Goal: Task Accomplishment & Management: Manage account settings

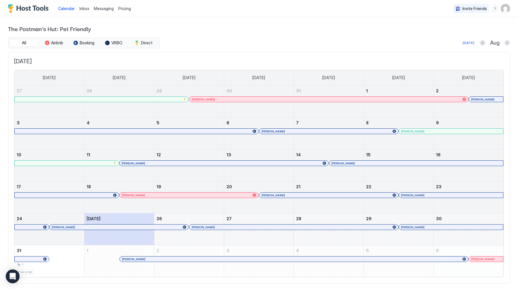
click at [83, 6] on span "Inbox" at bounding box center [84, 8] width 10 height 5
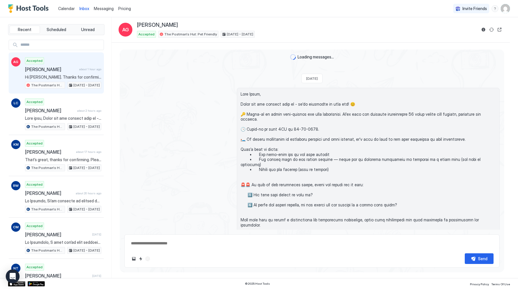
scroll to position [101, 0]
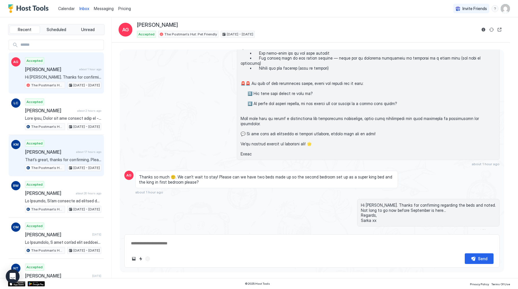
click at [47, 155] on span "[PERSON_NAME]" at bounding box center [49, 152] width 49 height 6
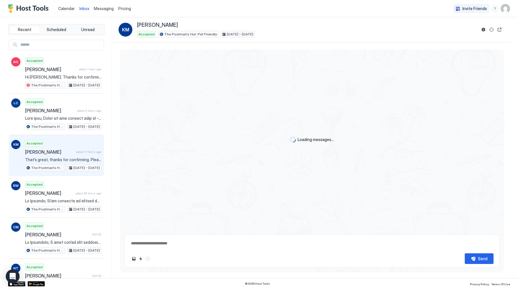
scroll to position [513, 0]
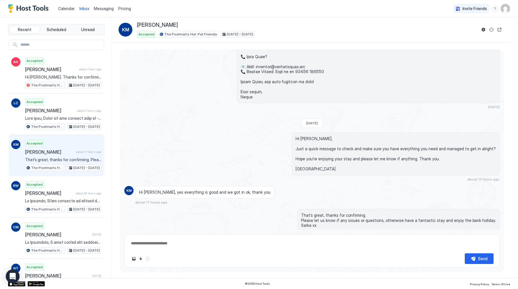
click at [475, 243] on div "Scheduled Messages" at bounding box center [473, 246] width 39 height 6
type textarea "*"
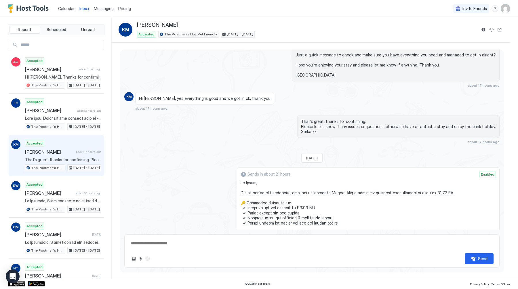
scroll to position [693, 0]
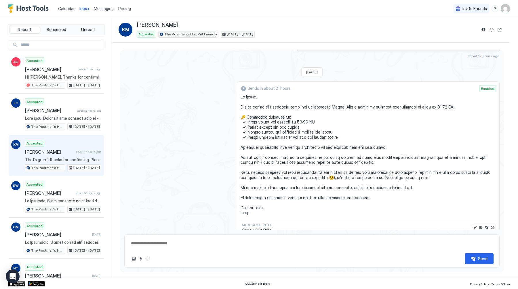
click at [101, 8] on span "Messaging" at bounding box center [104, 8] width 20 height 5
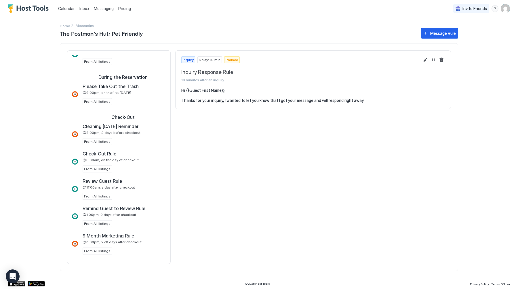
scroll to position [232, 0]
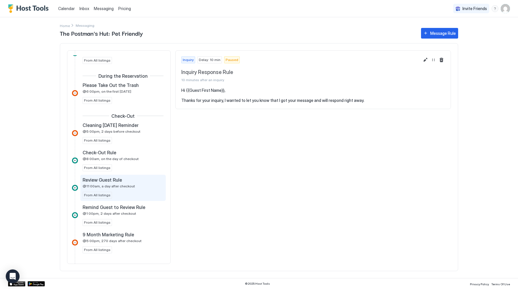
click at [118, 199] on div "Review Guest Rule @11:00am, a day after checkout From All listings" at bounding box center [122, 188] width 85 height 26
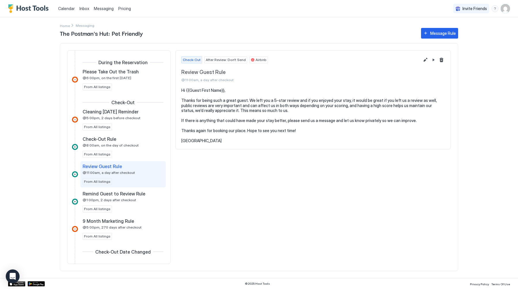
scroll to position [247, 0]
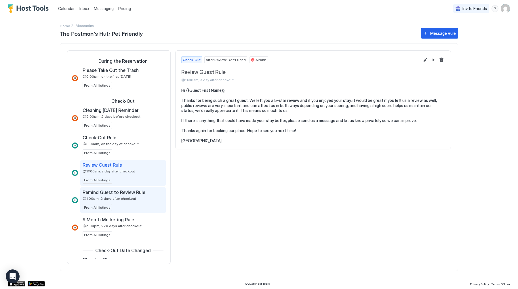
click at [121, 197] on span "@1:00pm, 2 days after checkout" at bounding box center [110, 198] width 54 height 4
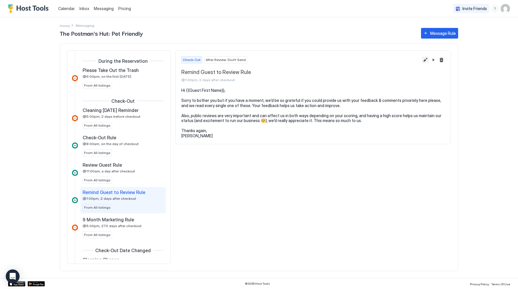
click at [426, 59] on button "Edit message rule" at bounding box center [425, 59] width 7 height 7
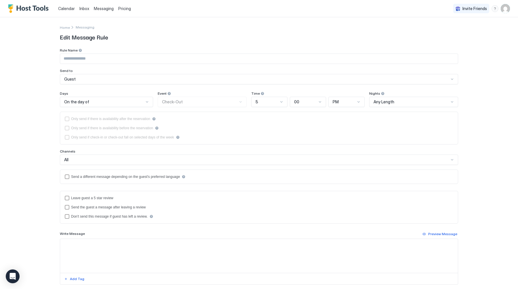
type input "**********"
type textarea "**********"
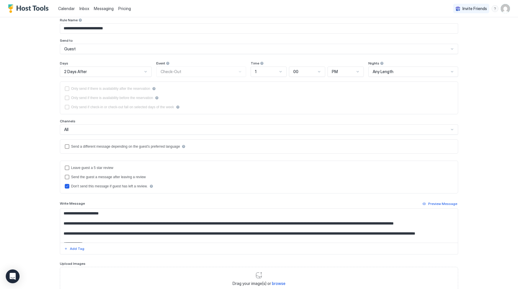
scroll to position [71, 0]
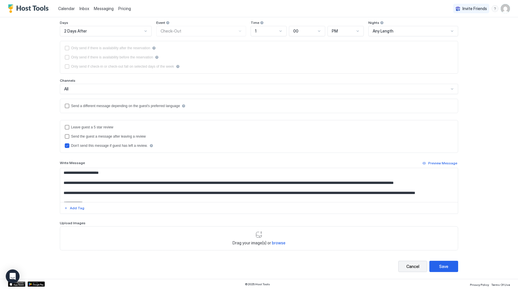
click at [408, 264] on div "Cancel" at bounding box center [412, 266] width 13 height 6
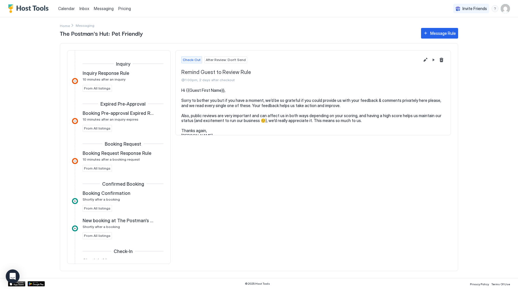
scroll to position [290, 0]
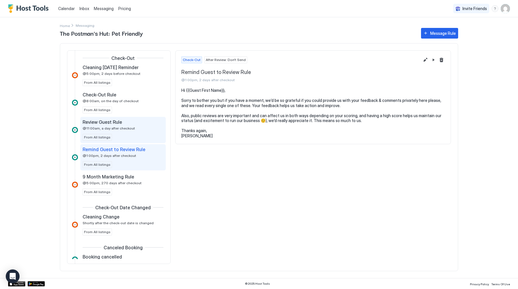
click at [127, 133] on div "Review Guest Rule @11:00am, a day after checkout From All listings" at bounding box center [123, 130] width 81 height 22
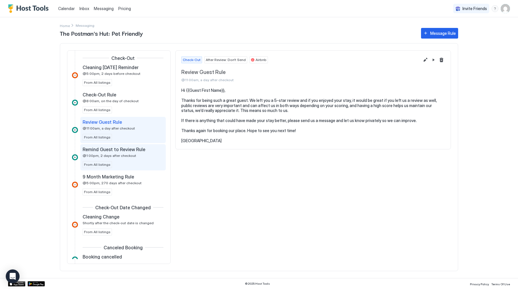
click at [118, 160] on div "Remind Guest to Review Rule @1:00pm, 2 days after checkout From All listings" at bounding box center [123, 157] width 81 height 22
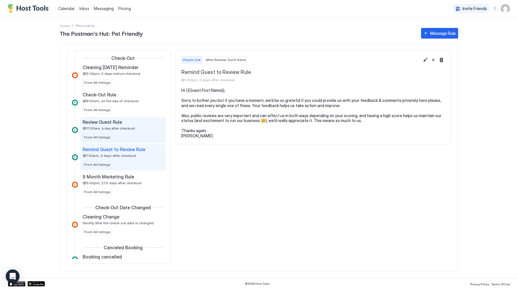
click at [121, 135] on div "Review Guest Rule @11:00am, a day after checkout From All listings" at bounding box center [123, 130] width 81 height 22
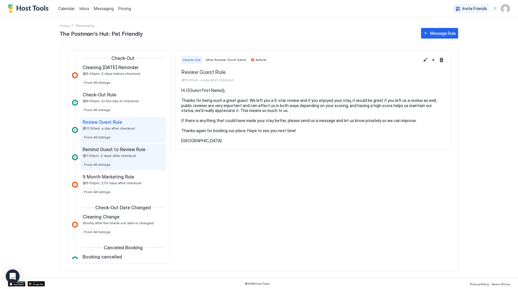
click at [120, 157] on span "@1:00pm, 2 days after checkout" at bounding box center [110, 155] width 54 height 4
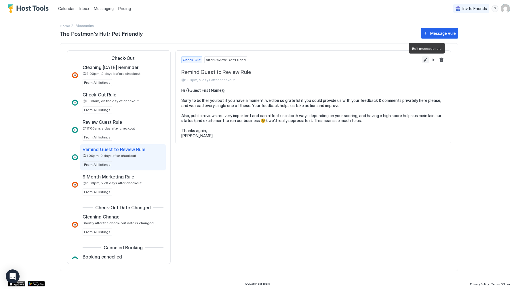
click at [426, 59] on button "Edit message rule" at bounding box center [425, 59] width 7 height 7
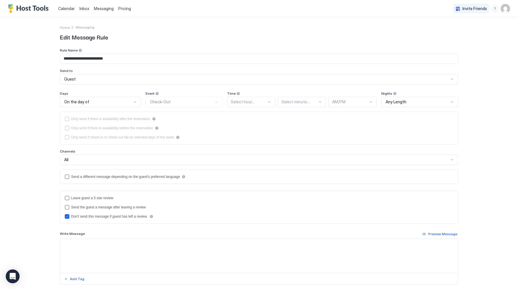
type textarea "**********"
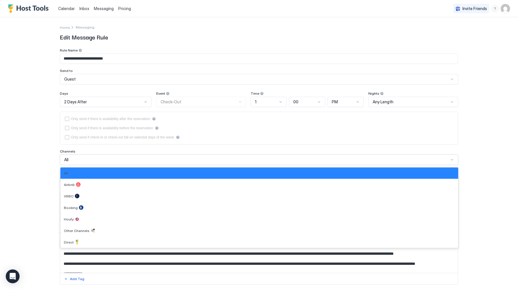
click at [83, 162] on div "All" at bounding box center [256, 159] width 385 height 5
click at [82, 186] on div "Airbnb" at bounding box center [259, 184] width 391 height 5
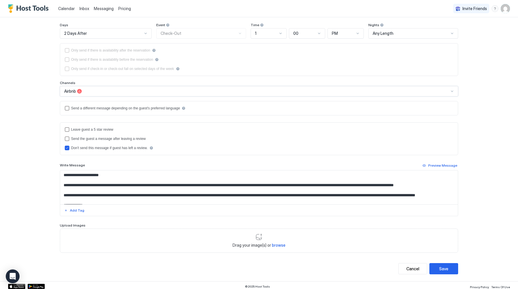
scroll to position [71, 0]
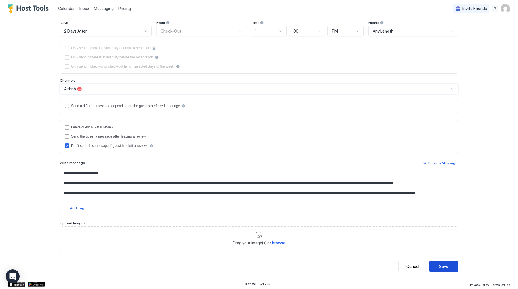
click at [450, 267] on button "Save" at bounding box center [443, 266] width 29 height 11
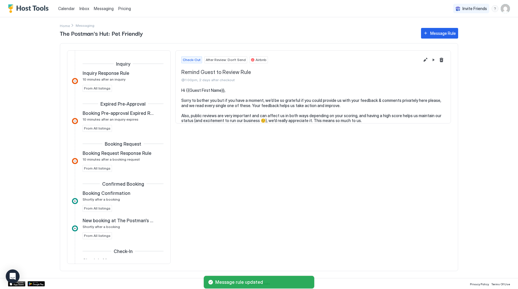
scroll to position [290, 0]
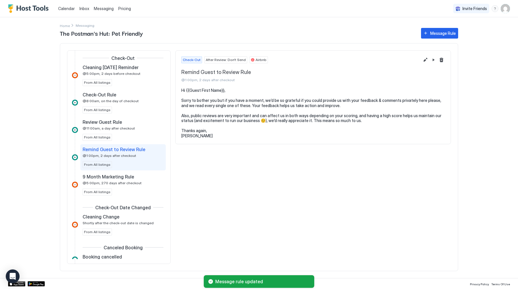
click at [427, 58] on button "Edit message rule" at bounding box center [425, 59] width 7 height 7
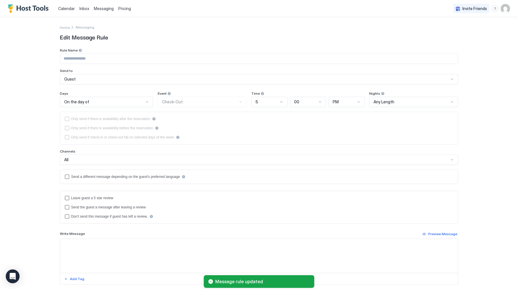
type input "**********"
type textarea "**********"
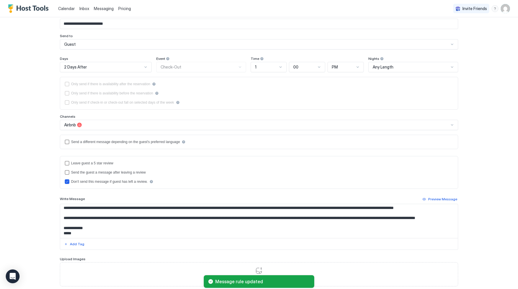
scroll to position [44, 0]
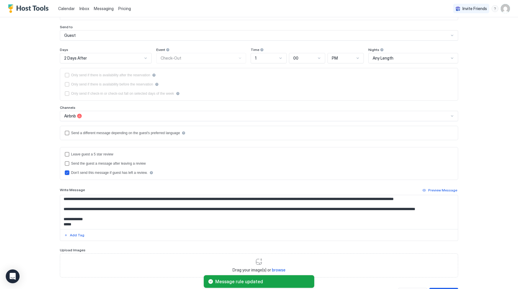
click at [159, 214] on textarea "**********" at bounding box center [259, 212] width 398 height 34
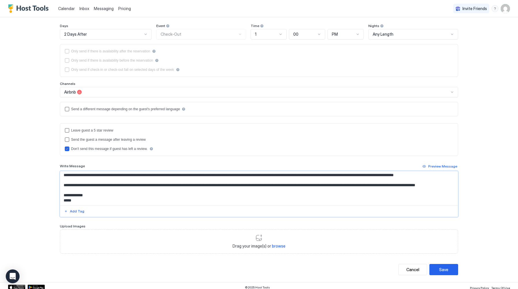
scroll to position [71, 0]
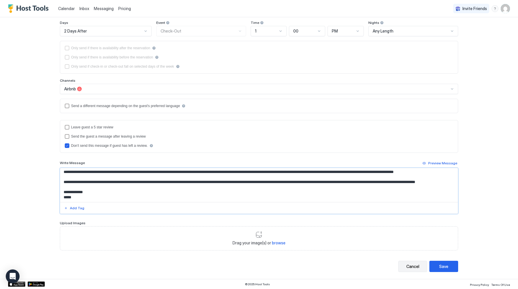
click at [412, 265] on div "Cancel" at bounding box center [412, 266] width 13 height 6
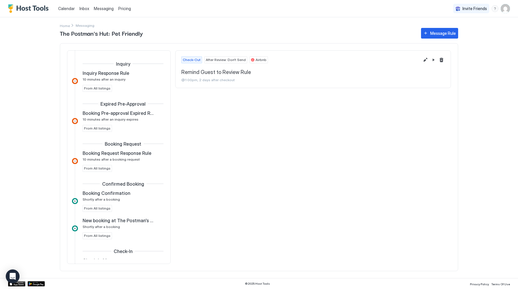
scroll to position [290, 0]
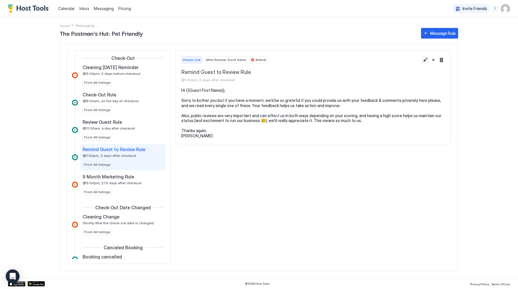
click at [427, 59] on button "Edit message rule" at bounding box center [425, 59] width 7 height 7
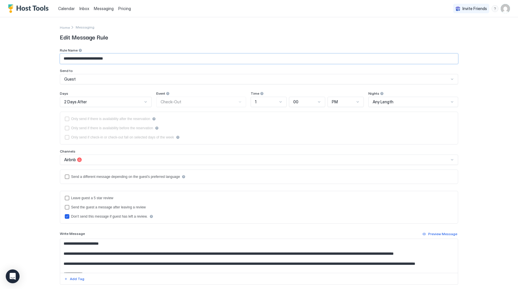
click at [144, 60] on input "**********" at bounding box center [259, 59] width 398 height 10
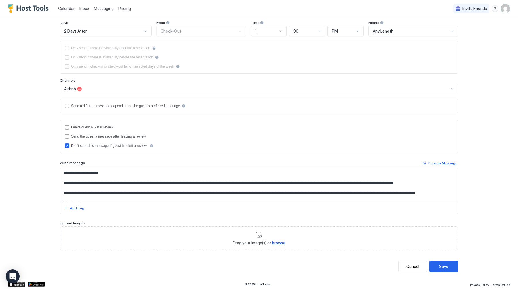
type input "**********"
click at [443, 265] on div "Save" at bounding box center [443, 266] width 9 height 6
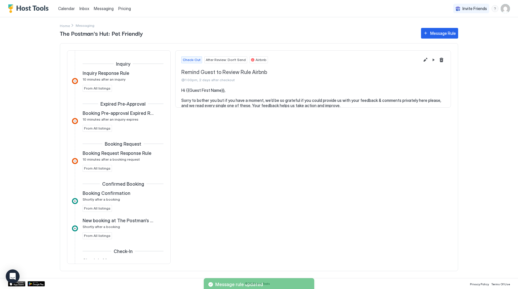
scroll to position [290, 0]
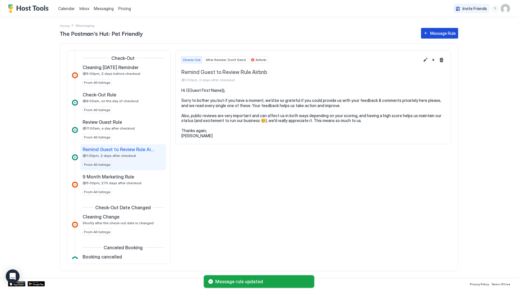
click at [440, 35] on div "Message Rule" at bounding box center [443, 33] width 26 height 6
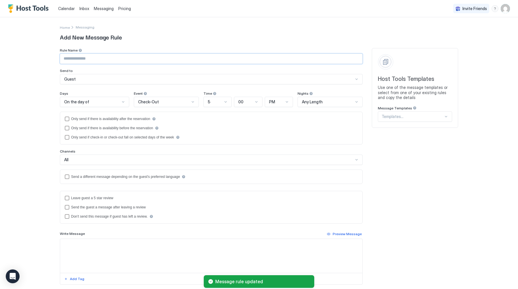
click at [102, 56] on input "Input Field" at bounding box center [211, 59] width 302 height 10
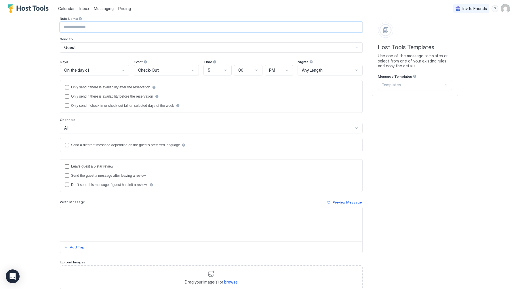
scroll to position [37, 0]
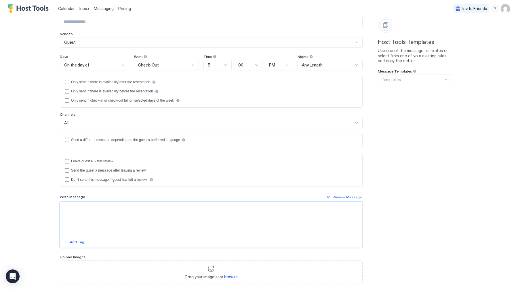
click at [83, 223] on textarea "Input Field" at bounding box center [211, 219] width 302 height 34
paste textarea "**********"
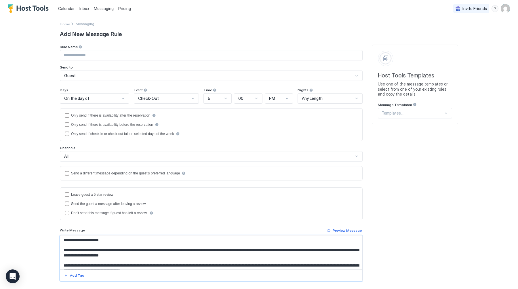
scroll to position [0, 0]
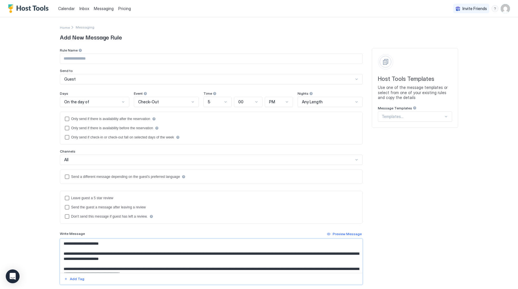
type textarea "**********"
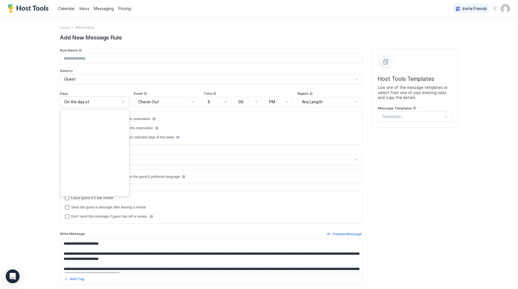
click at [98, 101] on div "On the day of" at bounding box center [92, 101] width 56 height 5
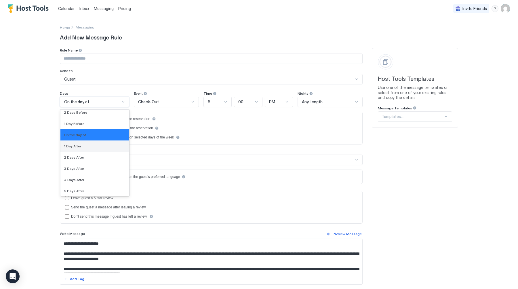
scroll to position [901, 0]
click at [95, 147] on div "1 Day After" at bounding box center [95, 145] width 62 height 4
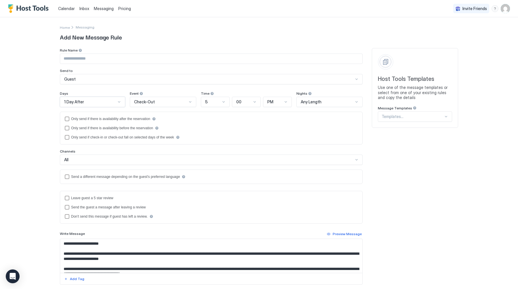
scroll to position [71, 0]
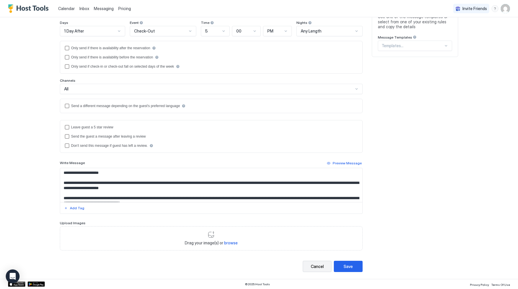
click at [323, 266] on div "Cancel" at bounding box center [317, 266] width 13 height 6
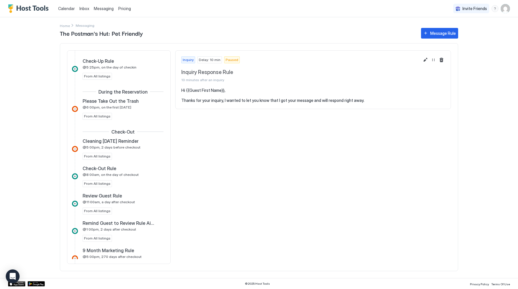
scroll to position [222, 0]
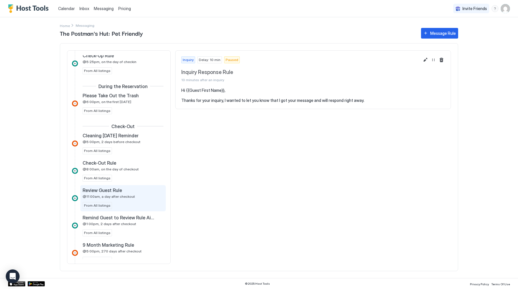
click at [119, 201] on div "Review Guest Rule @11:00am, a day after checkout From All listings" at bounding box center [123, 198] width 81 height 22
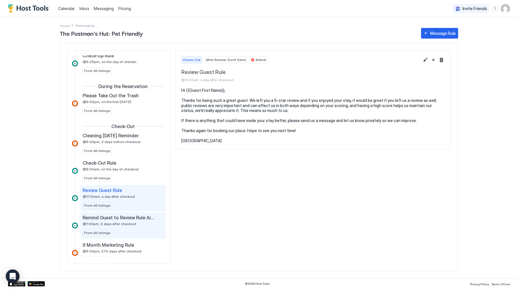
click at [108, 222] on span "@1:00pm, 2 days after checkout" at bounding box center [110, 224] width 54 height 4
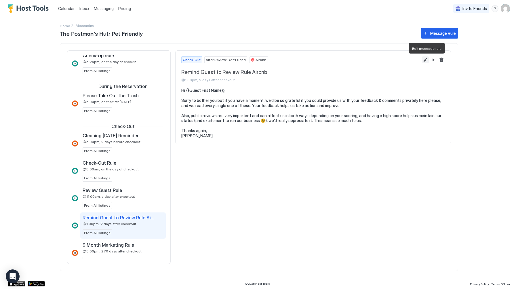
click at [424, 60] on button "Edit message rule" at bounding box center [425, 59] width 7 height 7
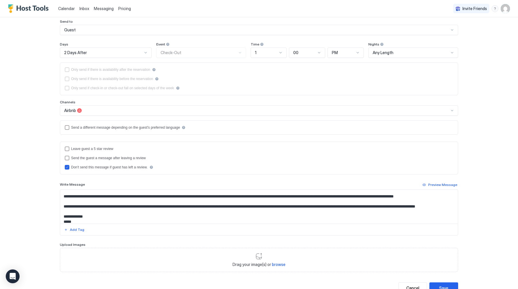
scroll to position [21, 0]
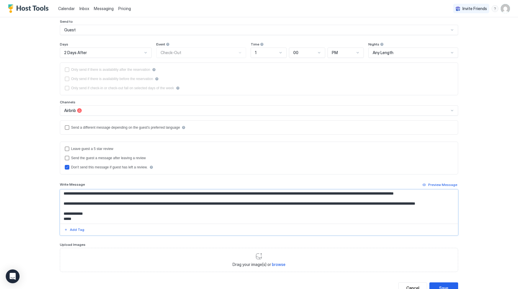
click at [318, 216] on textarea "**********" at bounding box center [259, 207] width 398 height 34
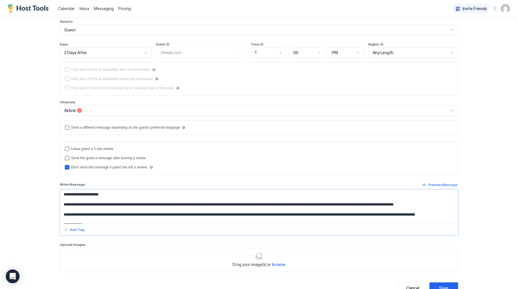
scroll to position [0, 0]
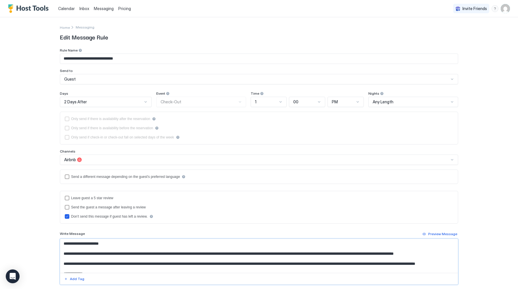
click at [106, 57] on input "**********" at bounding box center [259, 59] width 398 height 10
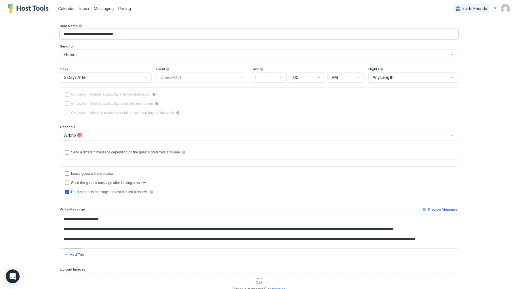
scroll to position [71, 0]
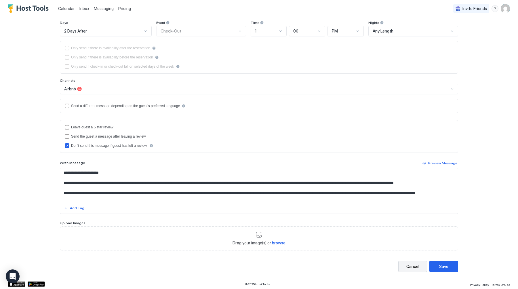
click at [412, 264] on div "Cancel" at bounding box center [412, 266] width 13 height 6
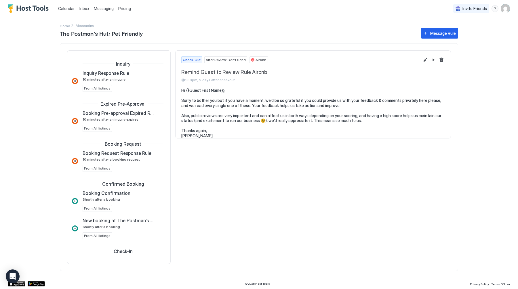
scroll to position [290, 0]
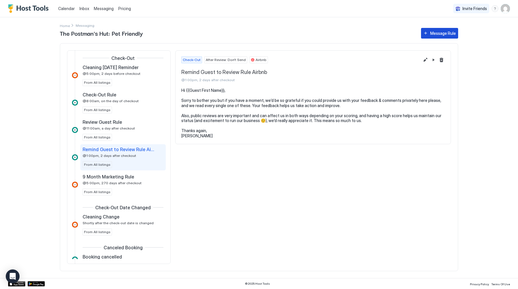
click at [436, 33] on div "Message Rule" at bounding box center [443, 33] width 26 height 6
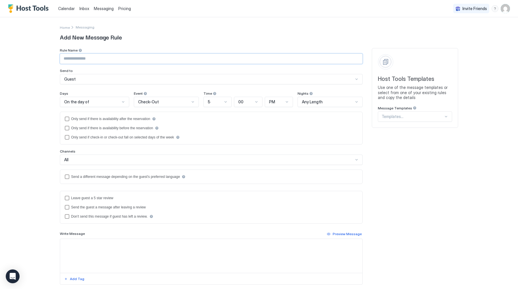
click at [112, 60] on input "Input Field" at bounding box center [211, 59] width 302 height 10
paste input "**********"
click at [120, 60] on input "**********" at bounding box center [211, 59] width 302 height 10
type input "**********"
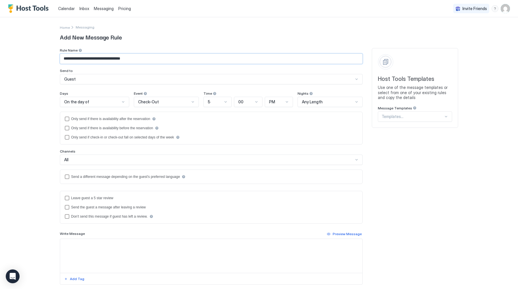
click at [96, 102] on div "On the day of" at bounding box center [92, 101] width 56 height 5
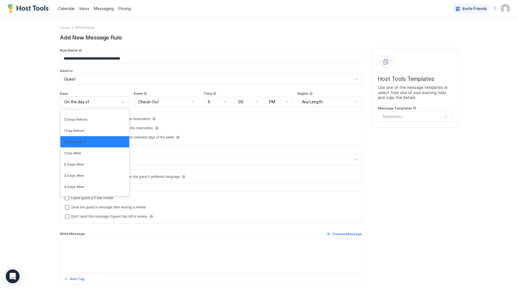
scroll to position [896, 0]
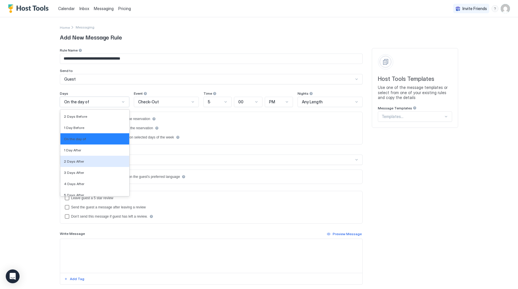
click at [93, 159] on div "2 Days After" at bounding box center [95, 161] width 62 height 4
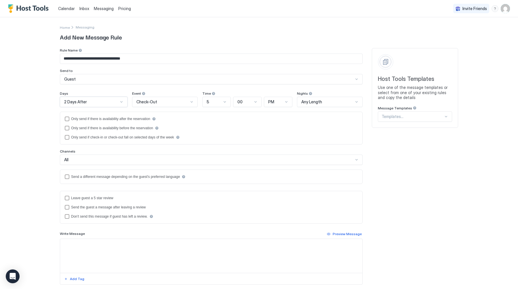
click at [213, 103] on div "5" at bounding box center [214, 101] width 15 height 5
click at [214, 118] on div "1" at bounding box center [217, 115] width 28 height 11
click at [128, 95] on div "Time" at bounding box center [94, 93] width 68 height 5
click at [217, 102] on div "1" at bounding box center [214, 101] width 15 height 5
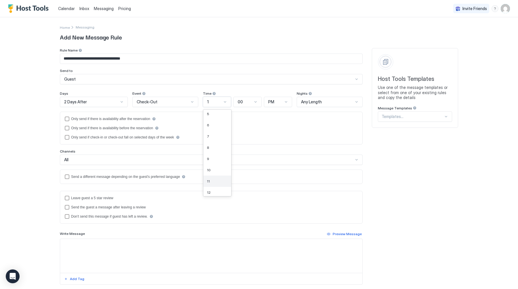
click at [212, 179] on div "11" at bounding box center [217, 181] width 21 height 4
click at [280, 101] on div "PM" at bounding box center [275, 101] width 15 height 5
click at [278, 113] on div "AM" at bounding box center [278, 115] width 21 height 4
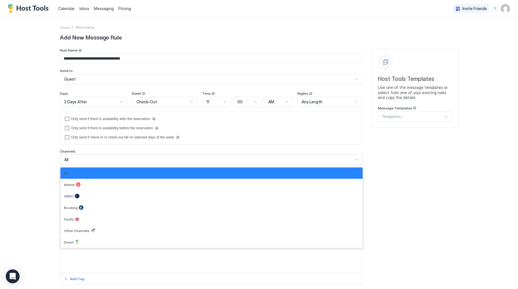
click at [93, 161] on div "All" at bounding box center [208, 159] width 289 height 5
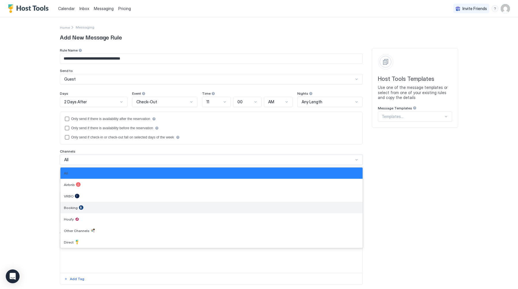
click at [79, 208] on div at bounding box center [81, 207] width 5 height 5
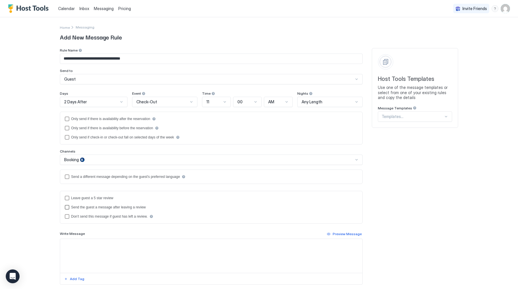
click at [109, 208] on div "Send the guest a message after leaving a review" at bounding box center [108, 207] width 75 height 4
click at [95, 217] on div "Don't send this message if guest has left a review." at bounding box center [109, 216] width 77 height 4
click at [153, 216] on div "disableMessageAfterReview" at bounding box center [151, 216] width 4 height 4
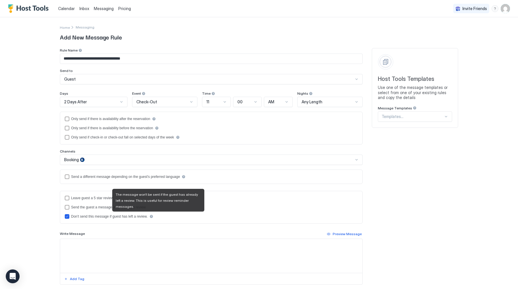
click at [153, 216] on div "disableMessageAfterReview" at bounding box center [151, 216] width 4 height 4
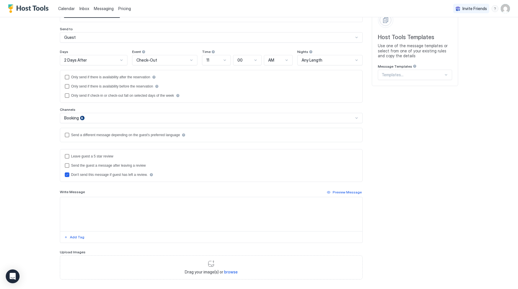
scroll to position [44, 0]
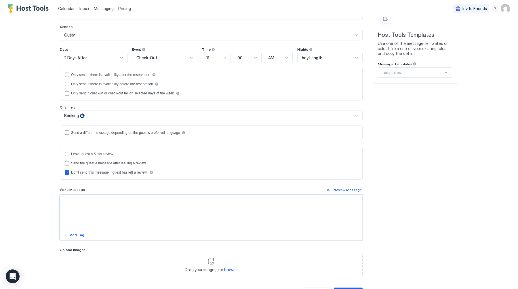
click at [153, 210] on textarea "Input Field" at bounding box center [211, 212] width 302 height 34
paste textarea "**********"
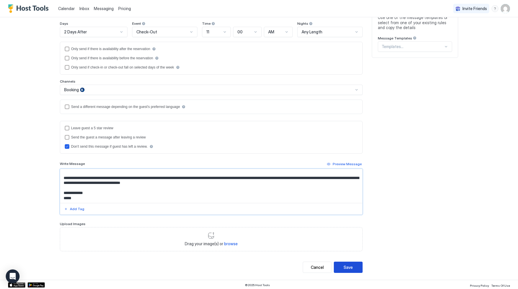
scroll to position [71, 0]
type textarea "**********"
click at [350, 164] on div "Preview Message" at bounding box center [347, 163] width 29 height 5
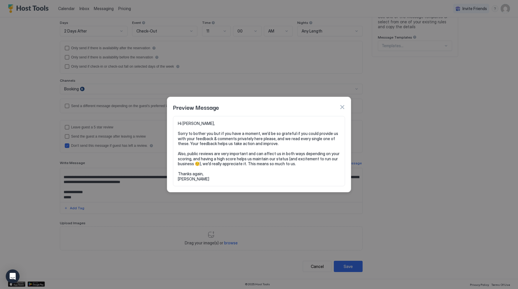
click at [341, 107] on button "button" at bounding box center [342, 107] width 6 height 6
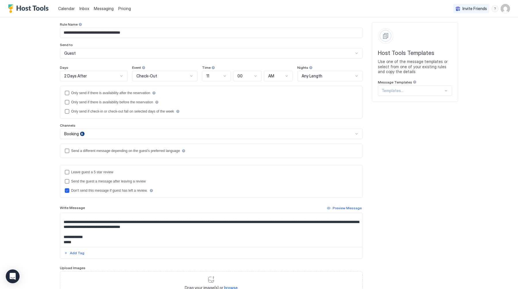
scroll to position [57, 0]
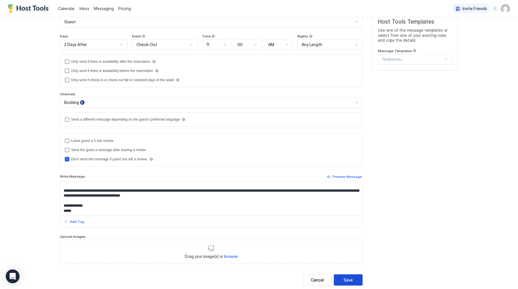
click at [347, 281] on div "Save" at bounding box center [348, 280] width 9 height 6
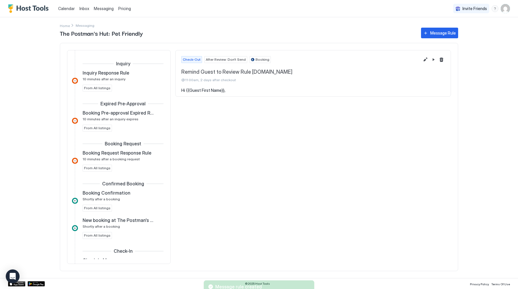
scroll to position [285, 0]
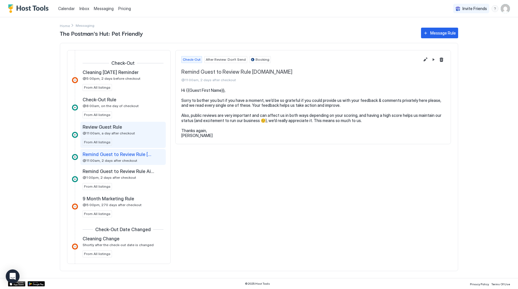
click at [125, 135] on span "@11:00am, a day after checkout" at bounding box center [109, 133] width 52 height 4
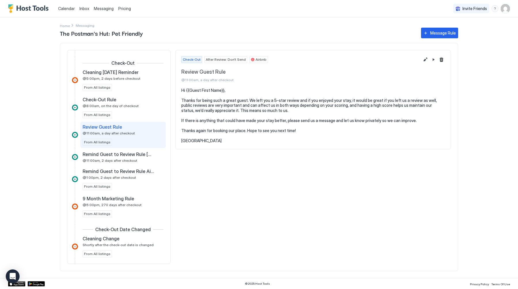
click at [84, 10] on span "Inbox" at bounding box center [84, 8] width 10 height 5
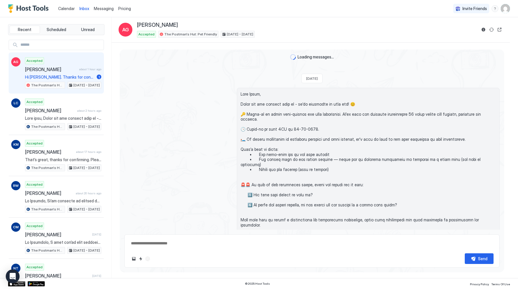
scroll to position [101, 0]
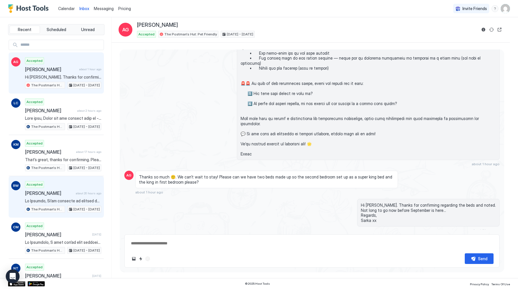
click at [46, 190] on div "Accepted [PERSON_NAME] about 20 hours ago The Postman's Hut: Pet Friendly [DATE…" at bounding box center [63, 197] width 76 height 32
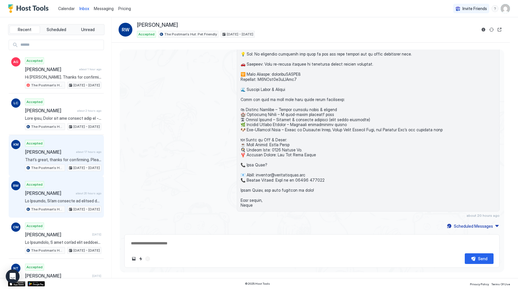
click at [56, 143] on div "Accepted [PERSON_NAME] about 17 hours ago That’s great, thanks for confirming. …" at bounding box center [63, 156] width 76 height 32
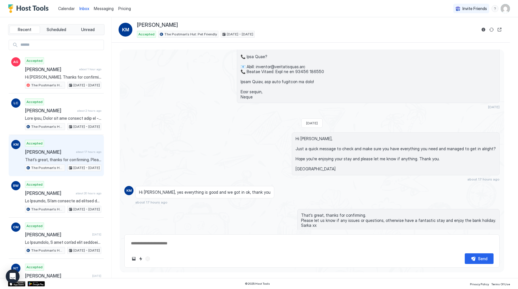
click at [468, 243] on div "Scheduled Messages" at bounding box center [473, 246] width 39 height 6
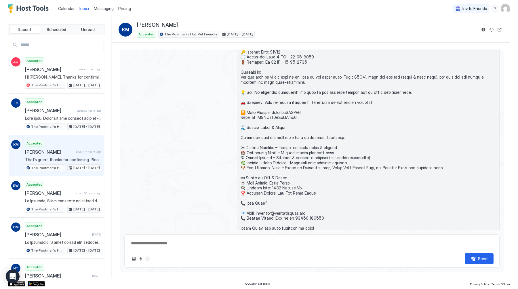
scroll to position [328, 0]
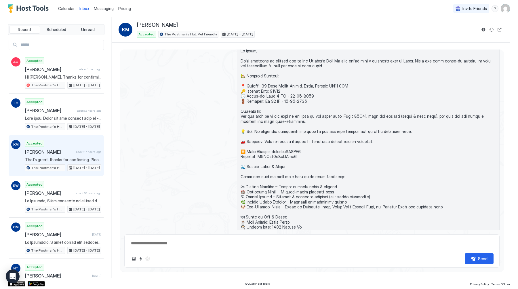
click at [107, 8] on span "Messaging" at bounding box center [104, 8] width 20 height 5
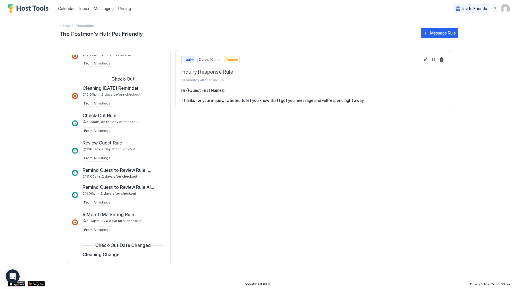
scroll to position [277, 0]
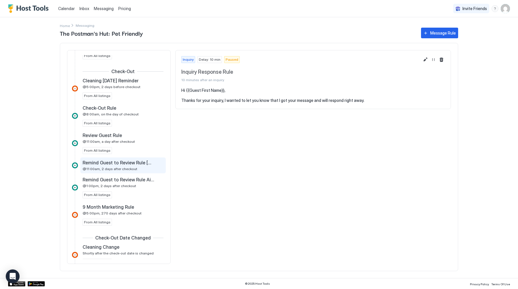
click at [125, 166] on div "Remind Guest to Review Rule [DOMAIN_NAME] @11:00am, 2 days after checkout" at bounding box center [119, 165] width 73 height 11
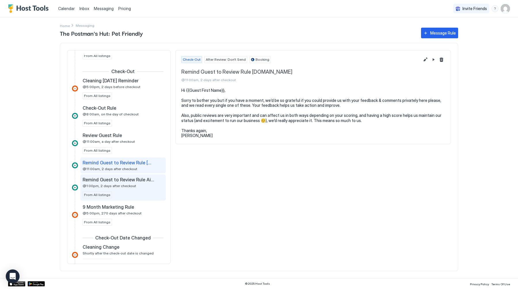
click at [131, 188] on div "Remind Guest to Review Rule Airbnb @1:00pm, 2 days after checkout From All list…" at bounding box center [123, 188] width 81 height 22
click at [425, 58] on button "Edit message rule" at bounding box center [425, 59] width 7 height 7
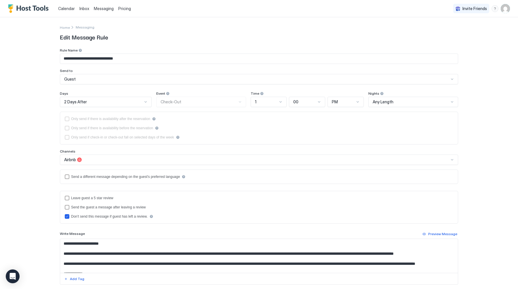
click at [269, 98] on div "1" at bounding box center [269, 102] width 36 height 10
click at [257, 178] on div "11" at bounding box center [269, 179] width 29 height 4
click at [339, 100] on div "PM" at bounding box center [343, 101] width 23 height 5
click at [337, 113] on div "AM" at bounding box center [346, 115] width 29 height 4
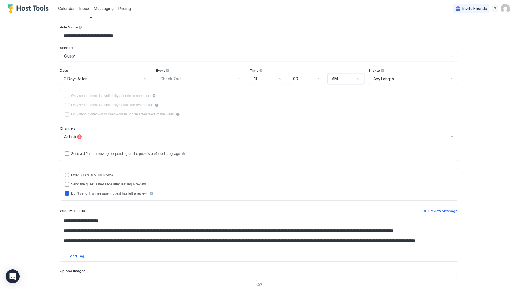
scroll to position [71, 0]
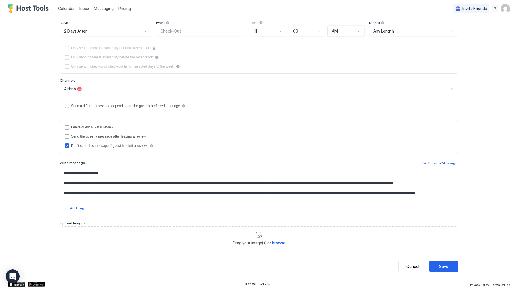
click at [301, 31] on div "00" at bounding box center [304, 30] width 23 height 5
click at [301, 80] on div "03" at bounding box center [307, 78] width 36 height 11
click at [443, 265] on div "Save" at bounding box center [443, 266] width 9 height 6
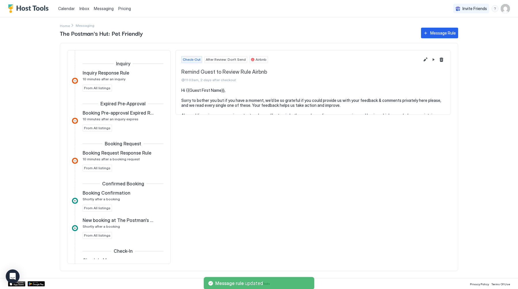
scroll to position [307, 0]
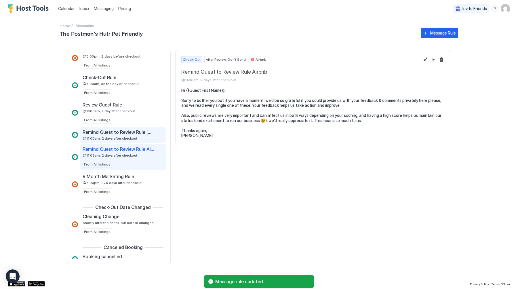
click at [115, 136] on span "@11:00am, 2 days after checkout" at bounding box center [110, 138] width 55 height 4
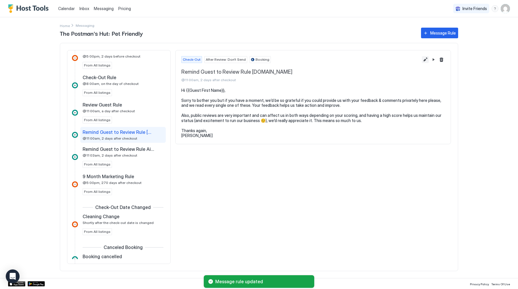
click at [424, 58] on button "Edit message rule" at bounding box center [425, 59] width 7 height 7
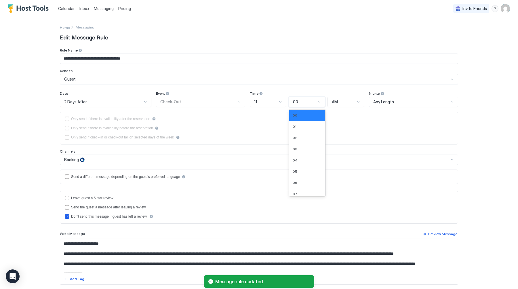
click at [302, 100] on div "00" at bounding box center [304, 101] width 23 height 5
click at [302, 146] on div "03" at bounding box center [307, 148] width 36 height 11
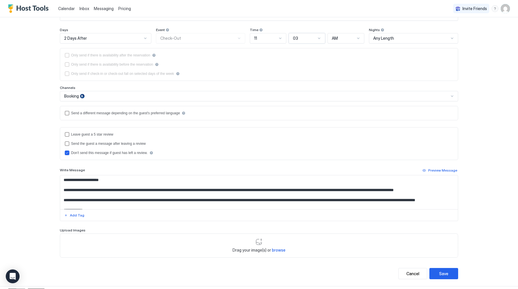
scroll to position [71, 0]
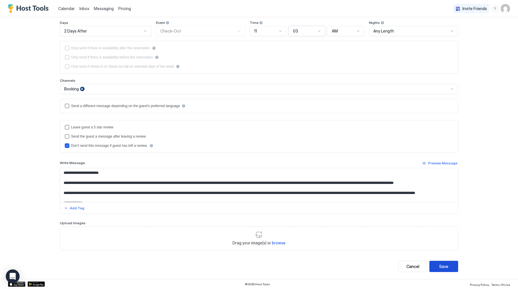
click at [448, 268] on div "Save" at bounding box center [443, 266] width 9 height 6
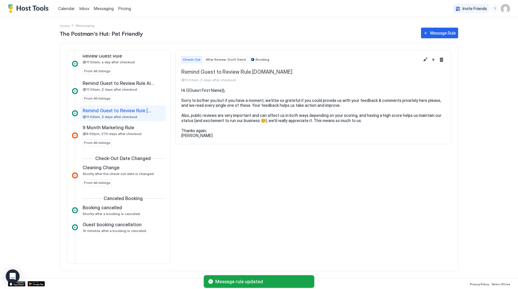
scroll to position [362, 0]
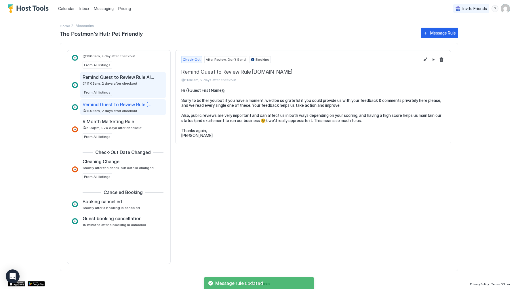
click at [138, 89] on div "Remind Guest to Review Rule Airbnb @11:03am, 2 days after checkout From All lis…" at bounding box center [123, 85] width 81 height 22
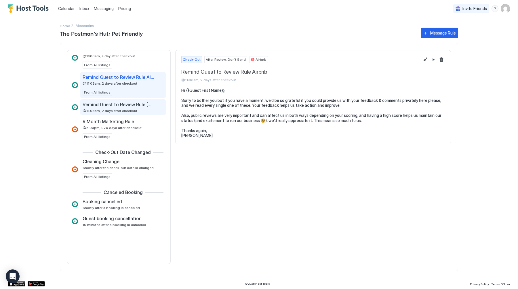
click at [128, 113] on div "Remind Guest to Review Rule [DOMAIN_NAME] @11:03am, 2 days after checkout" at bounding box center [122, 107] width 85 height 16
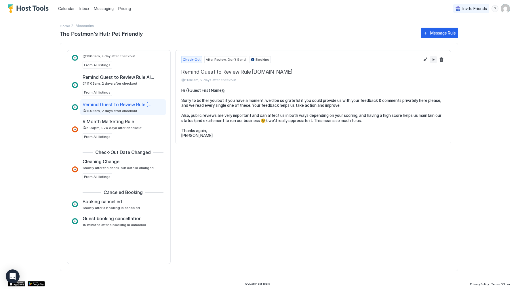
click at [431, 58] on button "Pause Message Rule" at bounding box center [433, 59] width 7 height 7
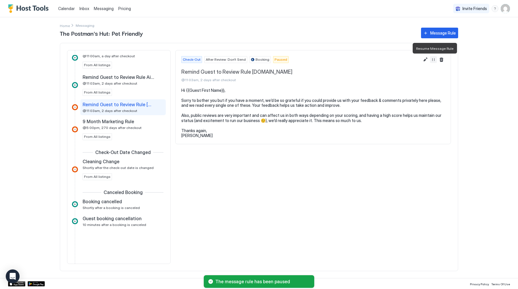
click at [434, 59] on button "Resume Message Rule" at bounding box center [433, 59] width 7 height 7
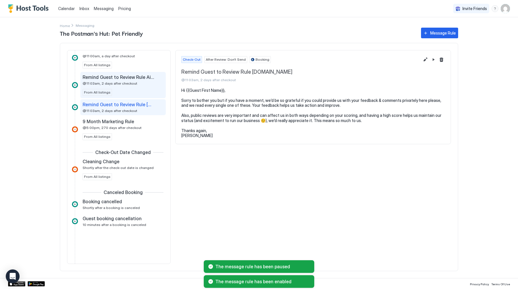
click at [117, 85] on span "@11:03am, 2 days after checkout" at bounding box center [110, 83] width 55 height 4
click at [431, 57] on button "Pause Message Rule" at bounding box center [433, 59] width 7 height 7
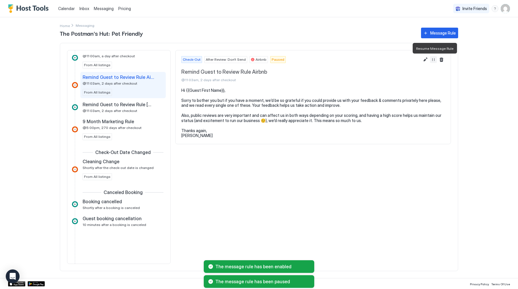
click at [432, 59] on button "Resume Message Rule" at bounding box center [433, 59] width 7 height 7
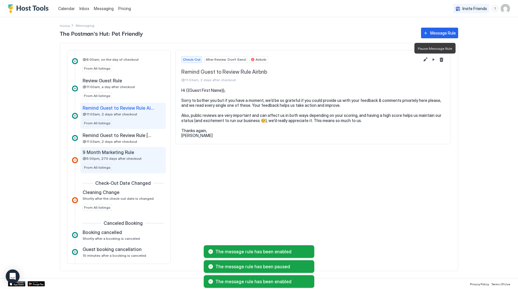
scroll to position [330, 0]
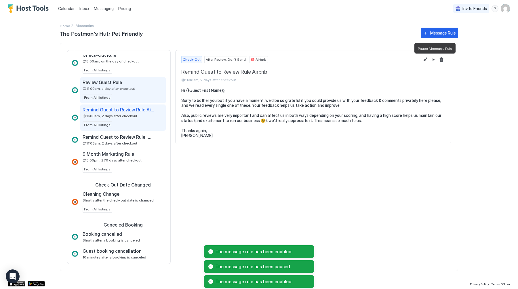
click at [120, 94] on div "Review Guest Rule @11:00am, a day after checkout From All listings" at bounding box center [123, 90] width 81 height 22
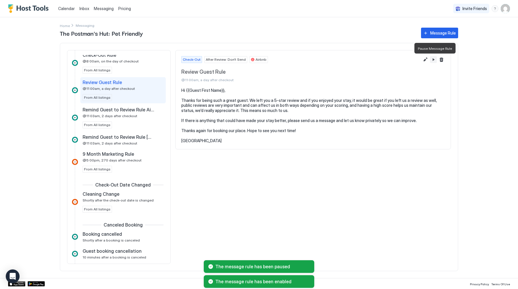
click at [433, 60] on button "Pause Message Rule" at bounding box center [433, 59] width 7 height 7
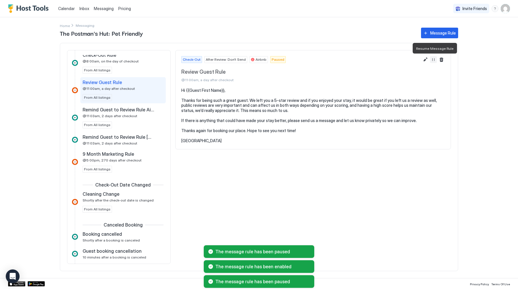
click at [433, 60] on button "Resume Message Rule" at bounding box center [433, 59] width 7 height 7
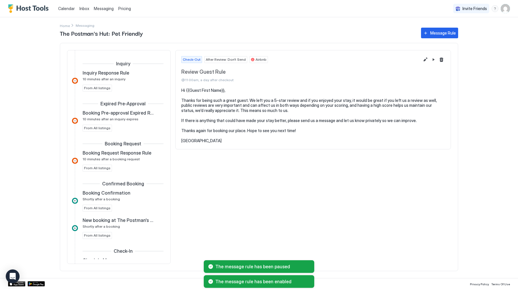
click at [84, 8] on span "Inbox" at bounding box center [84, 8] width 10 height 5
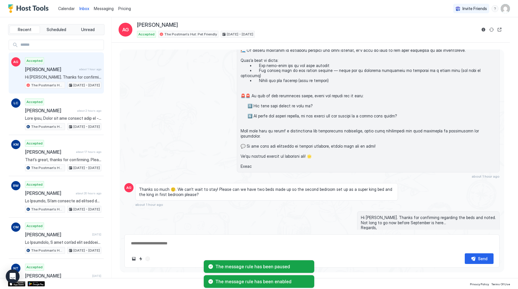
scroll to position [101, 0]
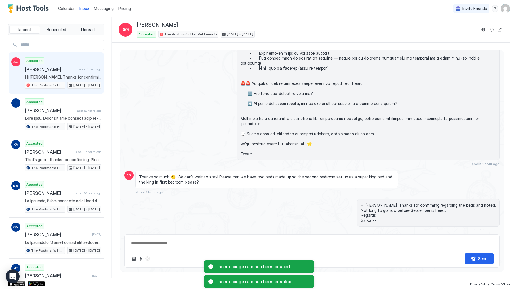
click at [57, 71] on span "[PERSON_NAME]" at bounding box center [51, 69] width 52 height 6
click at [462, 238] on div "Scheduled Messages" at bounding box center [473, 241] width 39 height 6
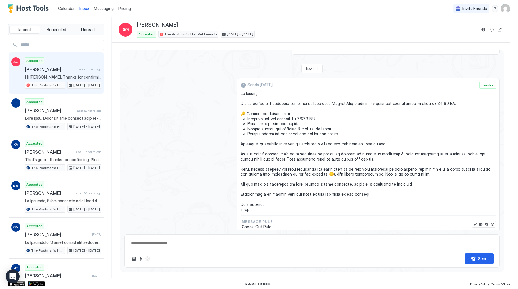
scroll to position [649, 0]
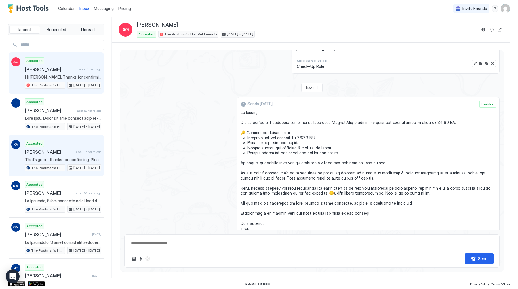
click at [59, 168] on span "The Postman's Hut: Pet Friendly" at bounding box center [47, 167] width 33 height 5
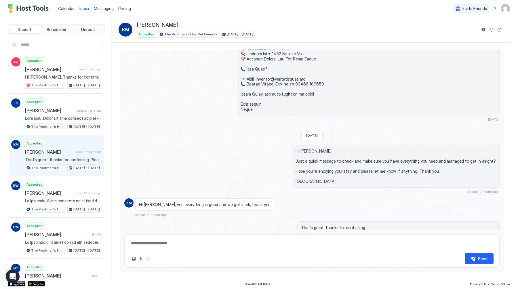
scroll to position [513, 0]
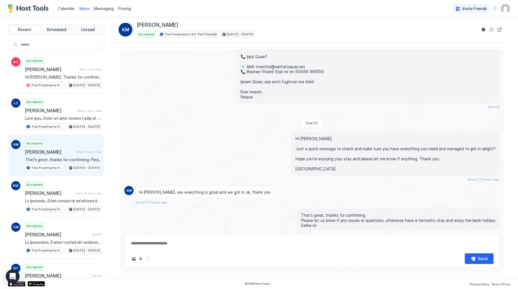
click at [484, 243] on div "Scheduled Messages" at bounding box center [473, 246] width 39 height 6
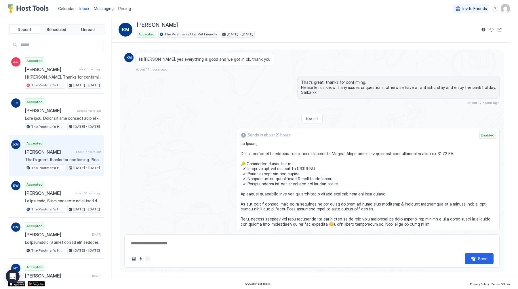
scroll to position [693, 0]
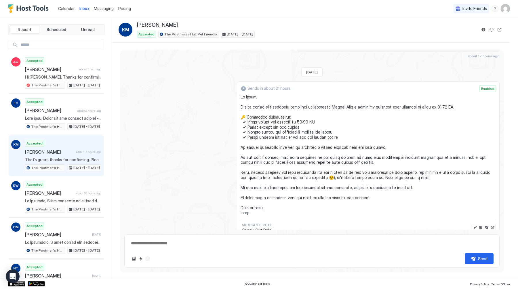
click at [70, 11] on span "Calendar" at bounding box center [66, 8] width 17 height 5
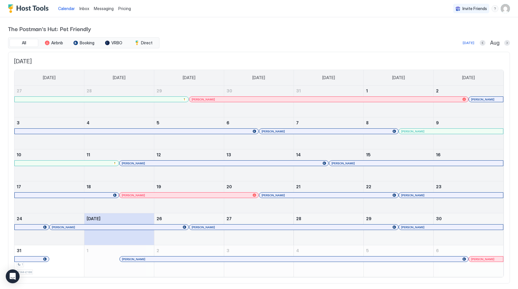
click at [352, 164] on div at bounding box center [351, 163] width 5 height 5
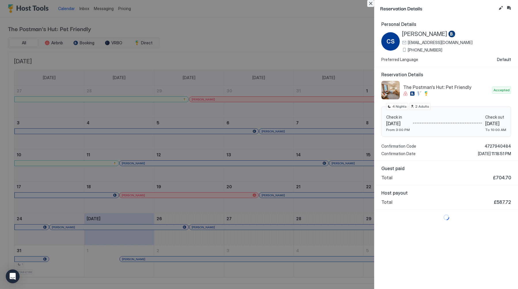
click at [370, 5] on button "Close" at bounding box center [370, 3] width 7 height 7
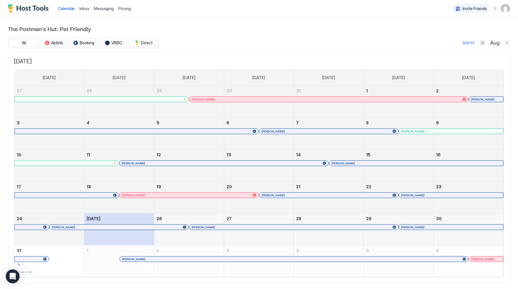
click at [510, 43] on button "Next month" at bounding box center [507, 43] width 6 height 6
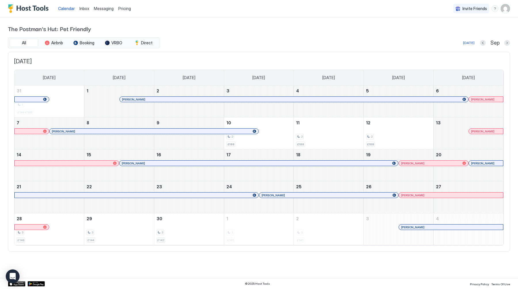
click at [227, 130] on div at bounding box center [226, 131] width 5 height 5
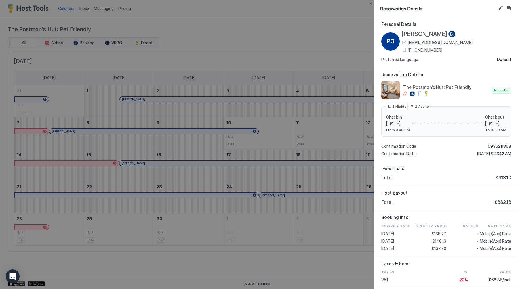
click at [420, 49] on span "[PHONE_NUMBER]" at bounding box center [425, 49] width 35 height 5
click at [509, 7] on button "Inbox" at bounding box center [508, 8] width 7 height 7
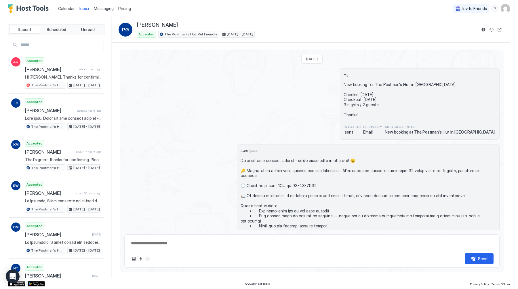
click at [64, 7] on span "Calendar" at bounding box center [66, 8] width 17 height 5
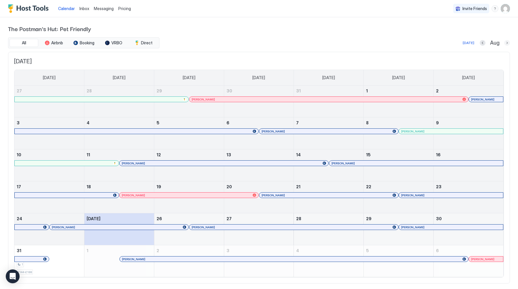
click at [509, 45] on button "Next month" at bounding box center [507, 43] width 6 height 6
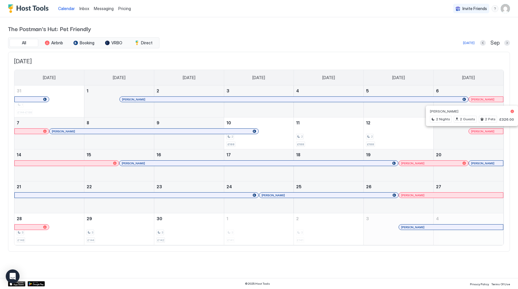
click at [478, 131] on div at bounding box center [478, 131] width 5 height 5
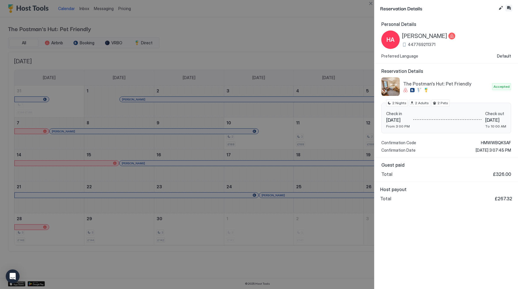
click at [508, 9] on button "Inbox" at bounding box center [508, 8] width 7 height 7
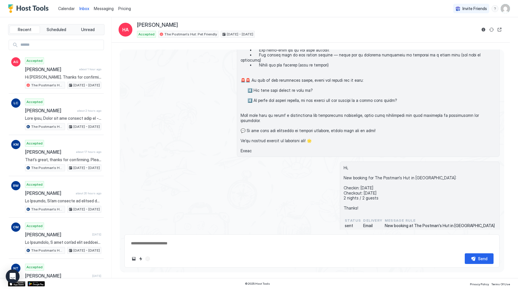
scroll to position [91, 0]
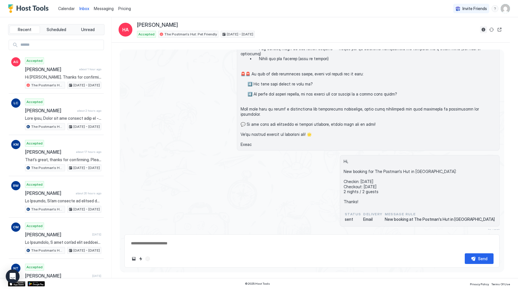
click at [484, 29] on button "Reservation information" at bounding box center [483, 29] width 7 height 7
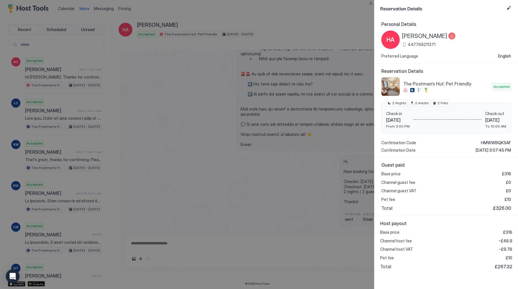
click at [418, 43] on span "447769211371" at bounding box center [422, 44] width 28 height 5
click at [364, 15] on div at bounding box center [259, 144] width 518 height 289
click at [369, 3] on button "Close" at bounding box center [370, 3] width 7 height 7
type textarea "*"
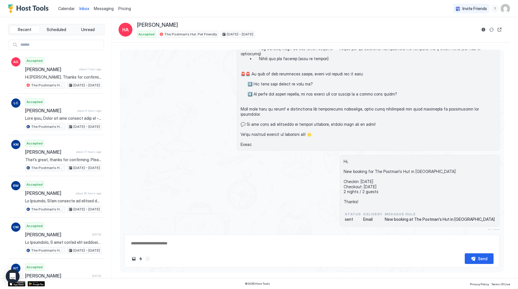
click at [64, 8] on span "Calendar" at bounding box center [66, 8] width 17 height 5
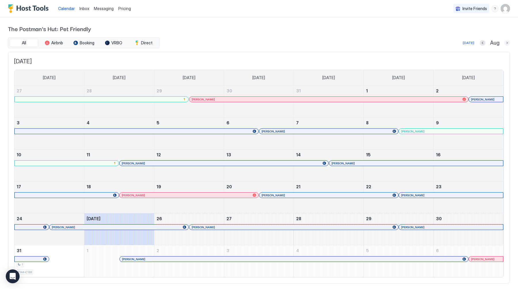
click at [507, 43] on button "Next month" at bounding box center [507, 43] width 6 height 6
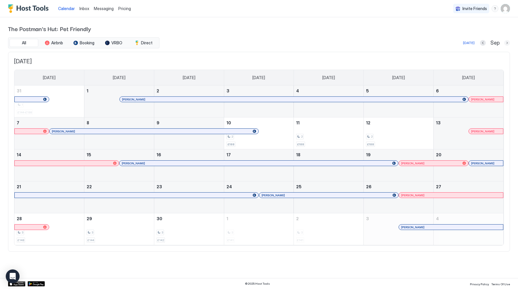
click at [508, 42] on button "Next month" at bounding box center [507, 43] width 6 height 6
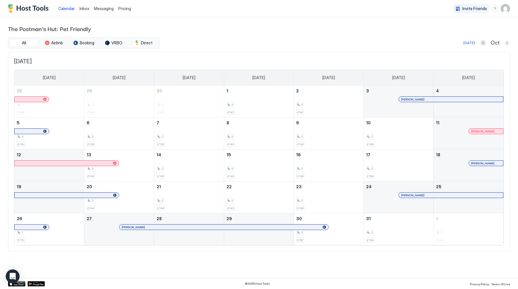
click at [508, 43] on button "Next month" at bounding box center [507, 43] width 6 height 6
